Goal: Find specific page/section: Find specific page/section

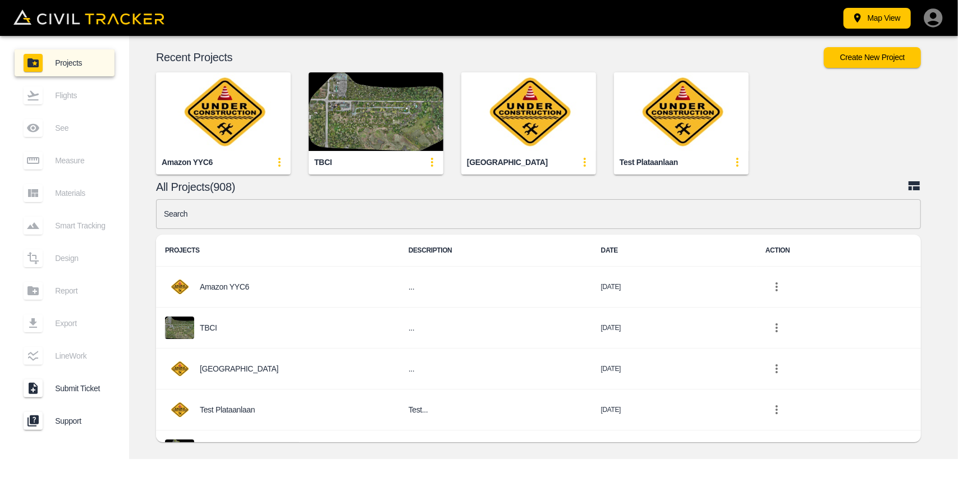
click at [205, 97] on img "button" at bounding box center [223, 111] width 135 height 79
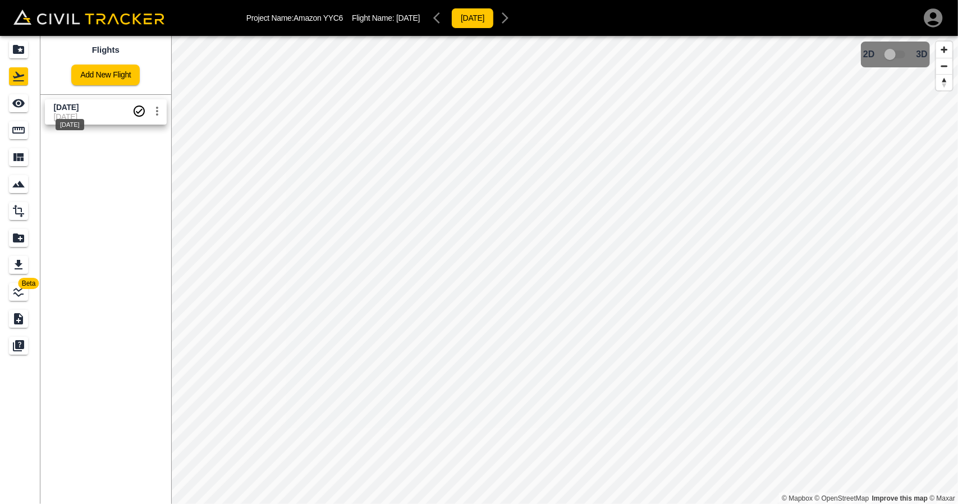
click at [84, 119] on div "[DATE]" at bounding box center [70, 124] width 29 height 11
click at [7, 108] on link at bounding box center [20, 103] width 40 height 27
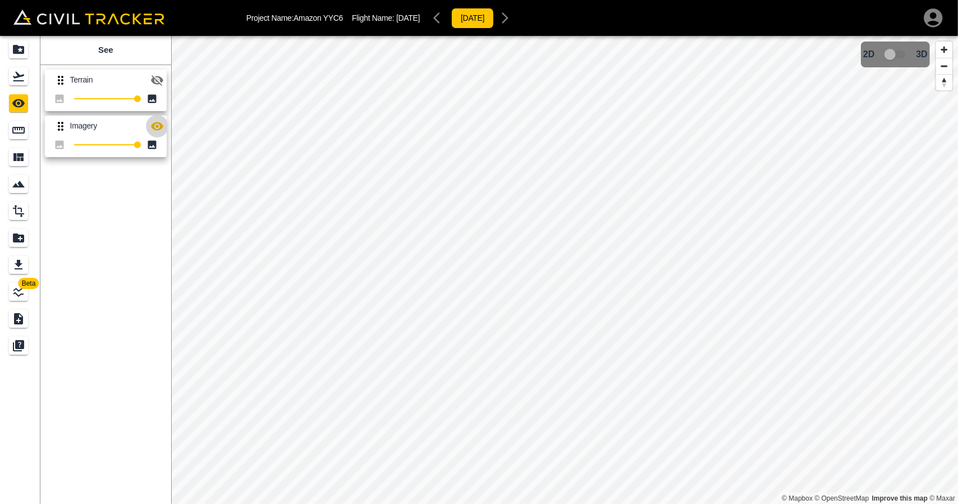
click at [157, 127] on icon "button" at bounding box center [157, 126] width 12 height 8
click at [157, 127] on icon "button" at bounding box center [157, 126] width 12 height 11
click at [160, 75] on icon "button" at bounding box center [156, 79] width 13 height 13
click at [158, 84] on icon "button" at bounding box center [156, 79] width 13 height 13
click at [18, 66] on link at bounding box center [20, 76] width 40 height 27
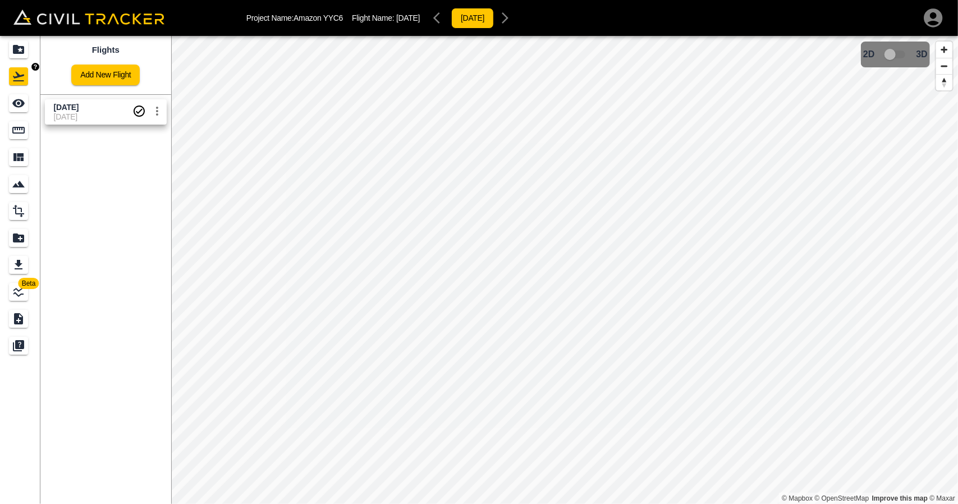
click at [18, 50] on icon "Projects" at bounding box center [18, 49] width 11 height 9
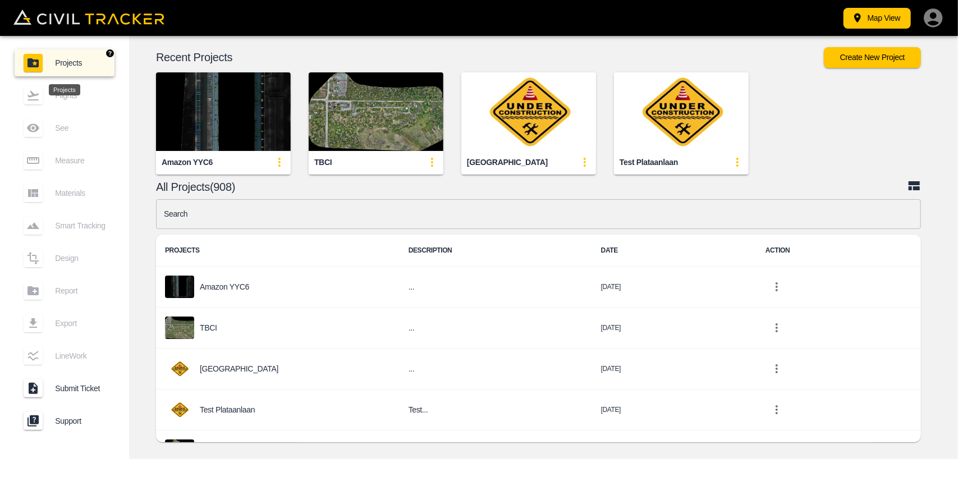
click at [16, 45] on ul "Projects Flights See Measure Materials Smart Tracking Design Report Export Line…" at bounding box center [65, 244] width 100 height 399
